Goal: Check status

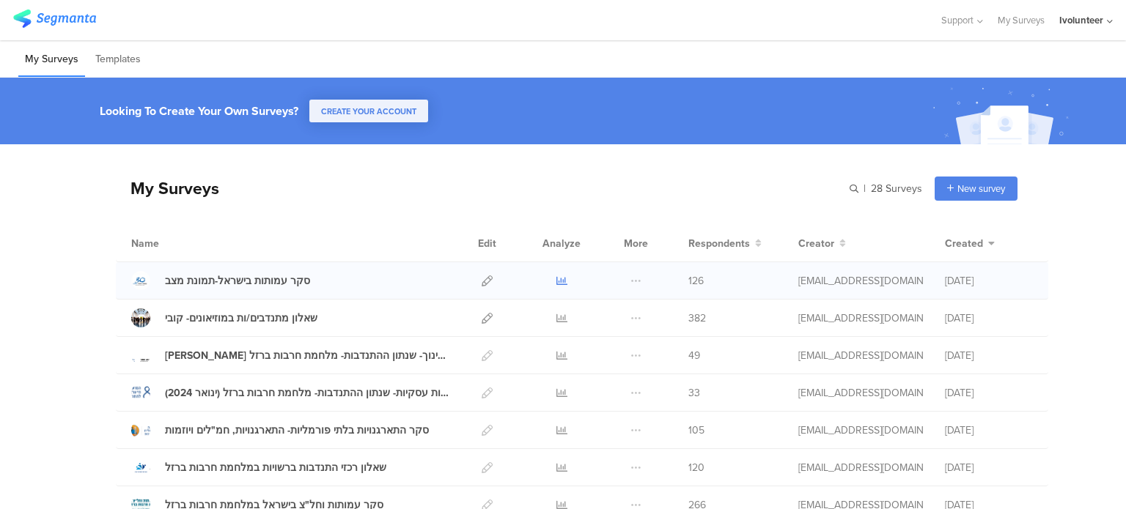
click at [558, 283] on icon at bounding box center [561, 281] width 11 height 11
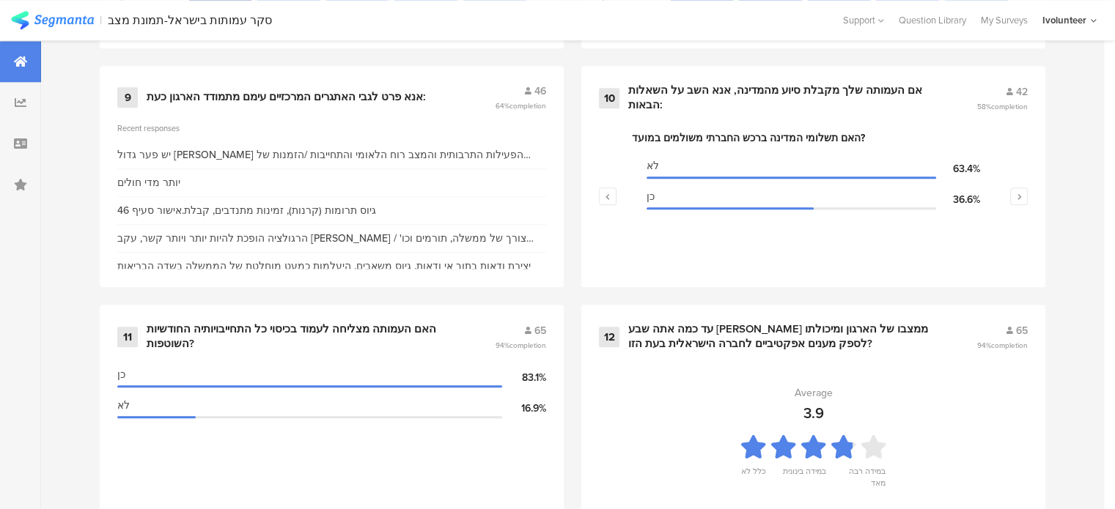
scroll to position [1598, 0]
